Goal: Navigation & Orientation: Find specific page/section

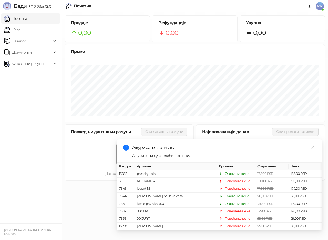
drag, startPoint x: 17, startPoint y: 29, endPoint x: 22, endPoint y: 20, distance: 10.9
click at [17, 29] on link "Каса" at bounding box center [12, 30] width 16 height 10
click at [22, 20] on link "Почетна" at bounding box center [15, 18] width 23 height 10
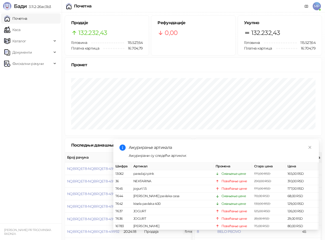
drag, startPoint x: 14, startPoint y: 30, endPoint x: 20, endPoint y: 19, distance: 12.0
click at [14, 30] on link "Каса" at bounding box center [12, 30] width 16 height 10
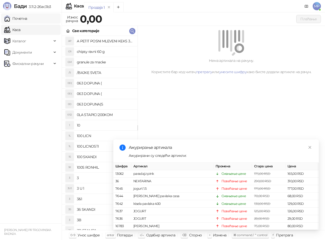
click at [20, 19] on link "Почетна" at bounding box center [15, 18] width 23 height 10
